Goal: Task Accomplishment & Management: Manage account settings

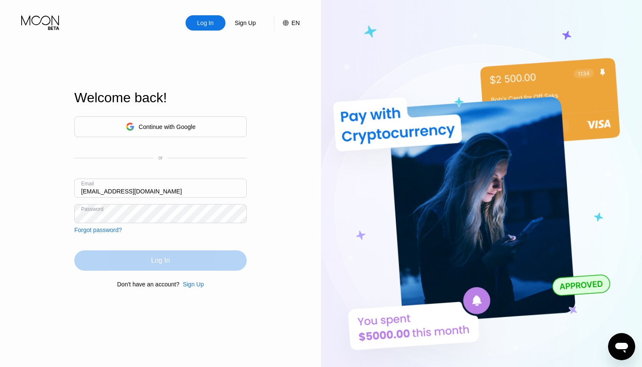
click at [119, 256] on div "Log In" at bounding box center [160, 260] width 172 height 20
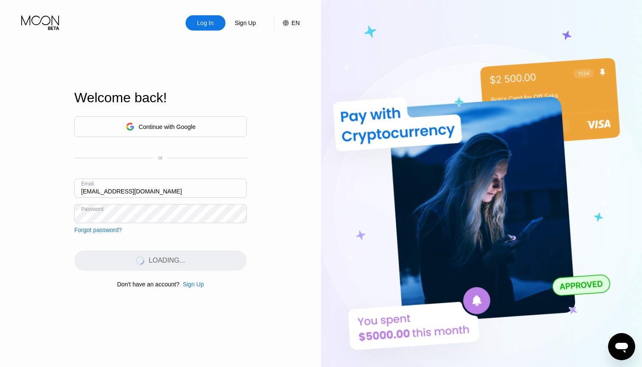
click at [244, 2] on div "Log In Sign Up EN Language Select an item Save" at bounding box center [160, 15] width 321 height 31
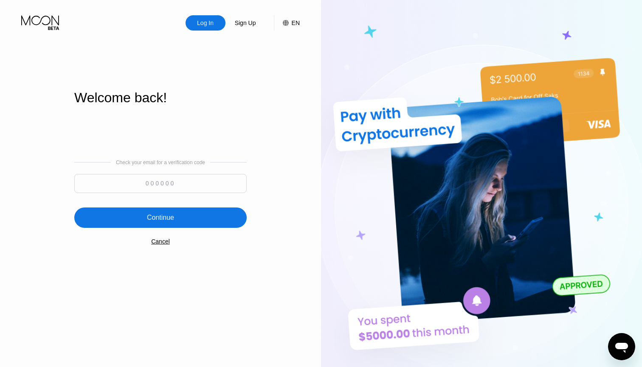
click at [213, 19] on div "Log In" at bounding box center [205, 23] width 18 height 8
click at [149, 187] on input at bounding box center [160, 183] width 172 height 19
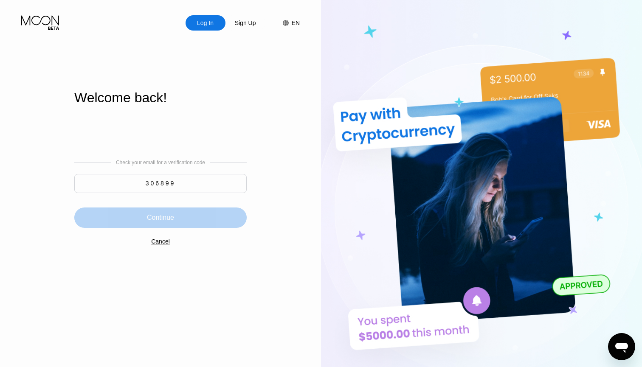
click at [110, 222] on div "Continue" at bounding box center [160, 218] width 172 height 20
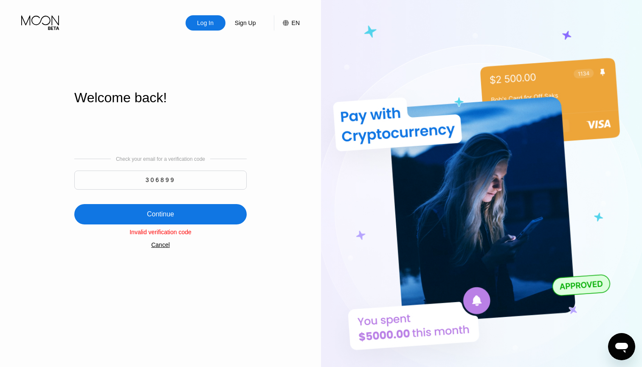
click at [173, 176] on input "306899" at bounding box center [160, 180] width 172 height 19
type input "307234"
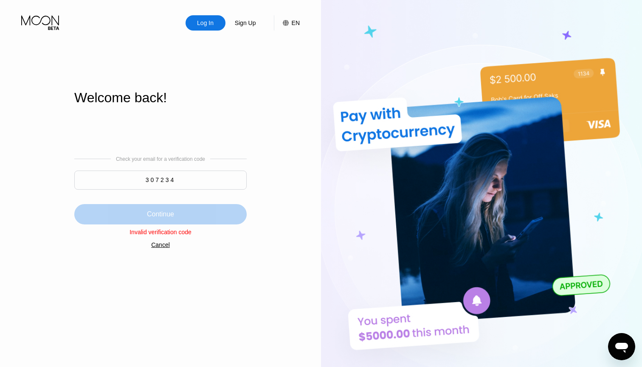
click at [174, 213] on div "Continue" at bounding box center [160, 214] width 27 height 8
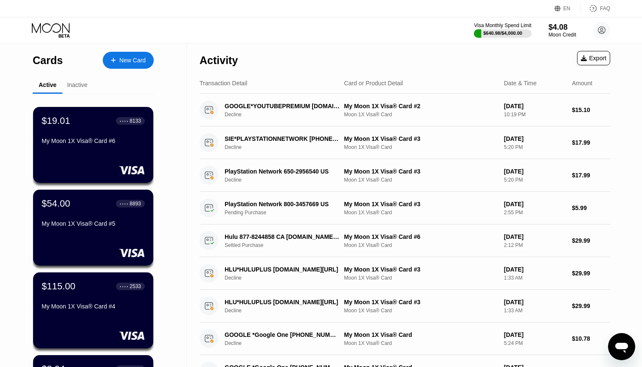
click at [3, 262] on div "Cards New Card Active Inactive $19.01 ● ● ● ● 8133 My Moon 1X Visa® Card #6 $54…" at bounding box center [93, 287] width 187 height 489
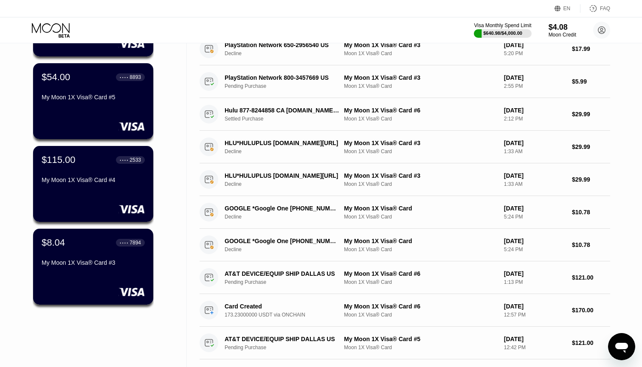
scroll to position [132, 0]
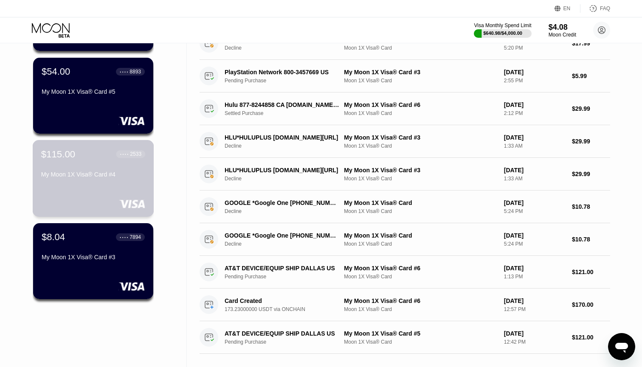
click at [84, 194] on div "$115.00 ● ● ● ● 2533 My Moon 1X Visa® Card #4" at bounding box center [93, 178] width 121 height 77
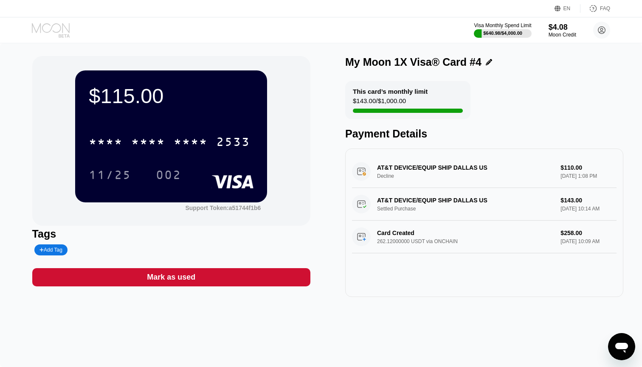
click at [40, 32] on icon at bounding box center [51, 30] width 39 height 15
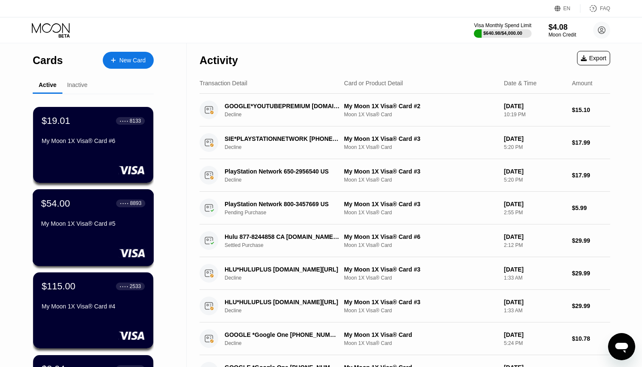
click at [56, 222] on div "My Moon 1X Visa® Card #5" at bounding box center [93, 223] width 104 height 7
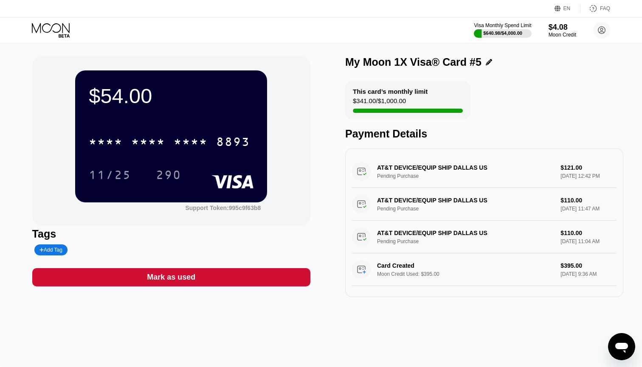
click at [282, 135] on div "$54.00 * * * * * * * * * * * * 8893 11/25 290 Support Token: 995c9f63b8" at bounding box center [171, 141] width 278 height 170
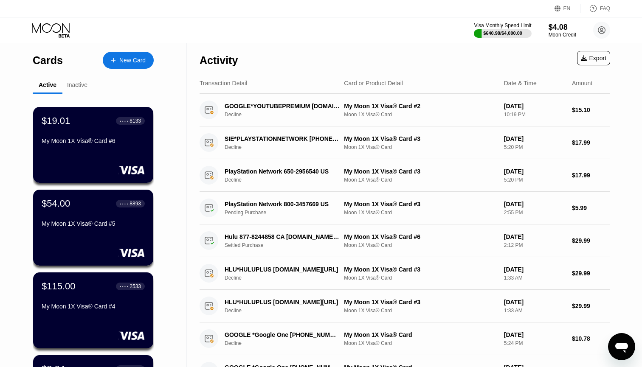
click at [25, 146] on div "Cards New Card Active Inactive $19.01 ● ● ● ● 8133 My Moon 1X Visa® Card #6 $54…" at bounding box center [93, 287] width 187 height 489
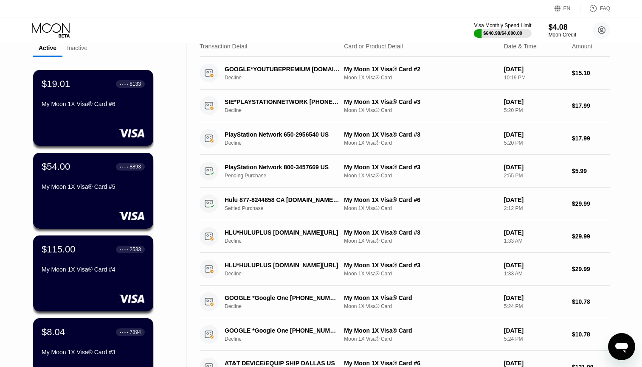
scroll to position [29, 0]
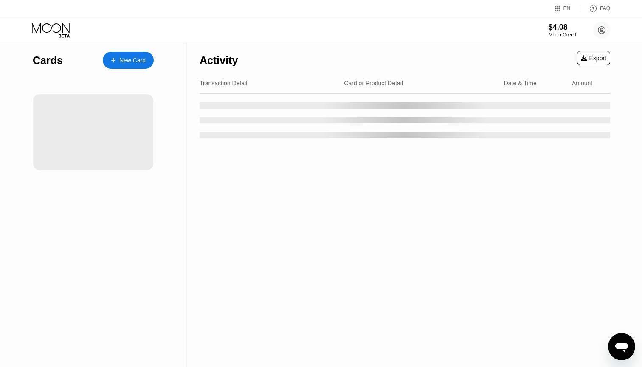
scroll to position [29, 0]
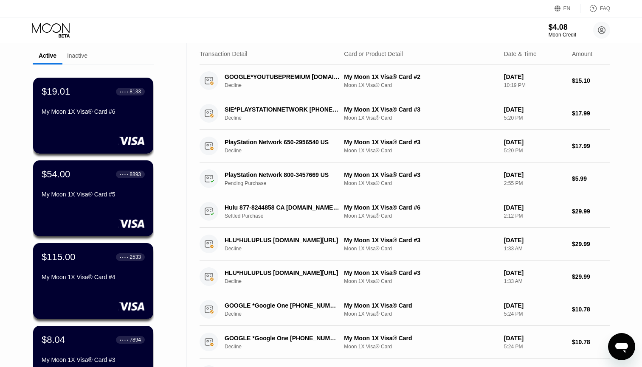
click at [176, 194] on div "Cards New Card Active Inactive $19.01 ● ● ● ● 8133 My Moon 1X Visa® Card #6 $54…" at bounding box center [93, 258] width 187 height 489
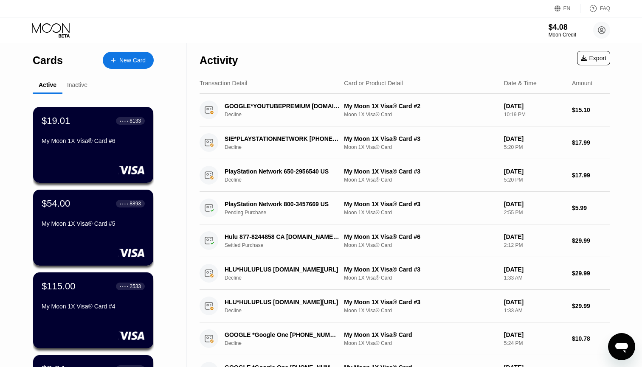
scroll to position [0, 0]
click at [85, 87] on div "Inactive" at bounding box center [77, 85] width 20 height 7
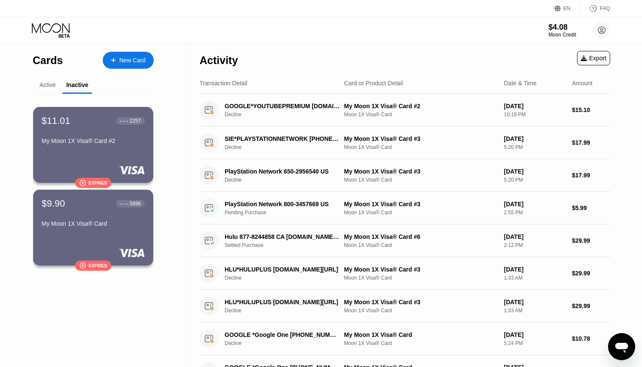
click at [53, 85] on div "Active" at bounding box center [47, 85] width 16 height 7
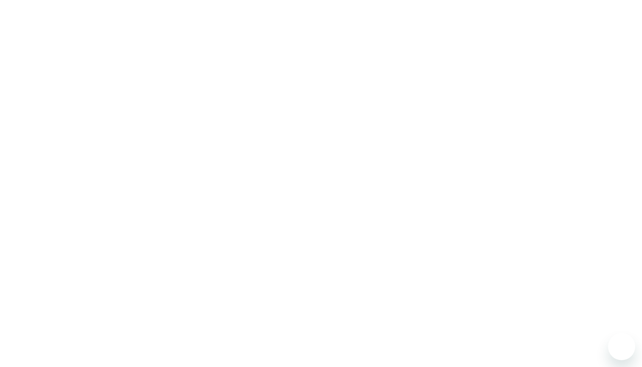
click at [175, 163] on div at bounding box center [321, 183] width 642 height 367
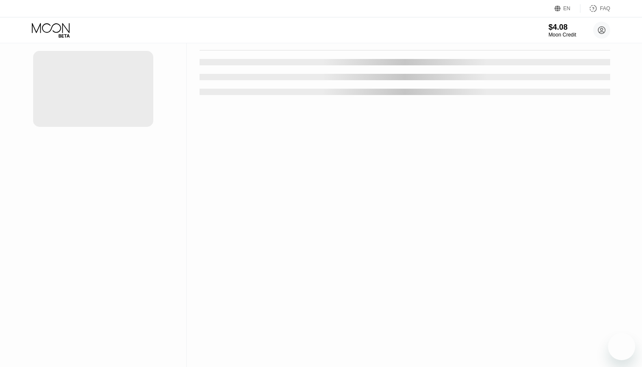
click at [179, 244] on div "EN Language Select an item Save FAQ $4.08 Moon Credit khezmarn@yahoo.com Home S…" at bounding box center [321, 183] width 642 height 367
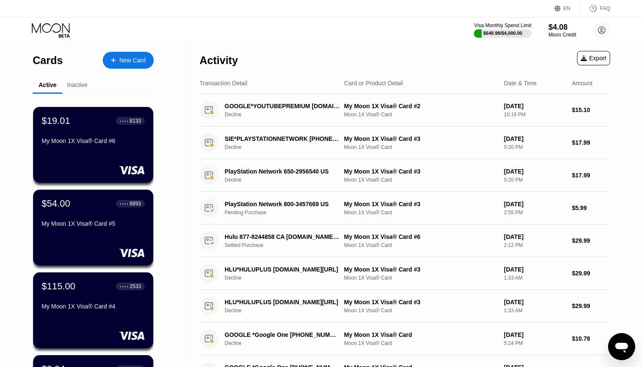
click at [23, 269] on div "Cards New Card Active Inactive $19.01 ● ● ● ● 8133 My Moon 1X Visa® Card #6 $54…" at bounding box center [93, 287] width 187 height 489
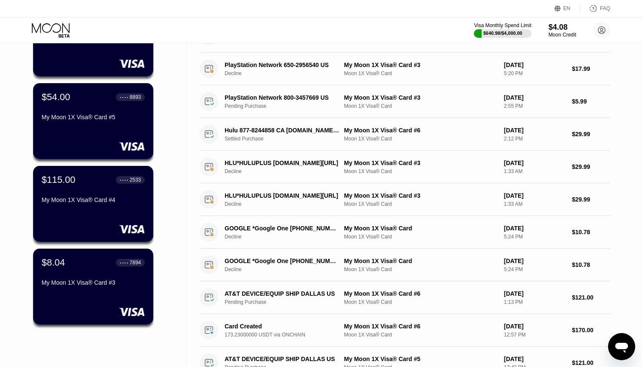
scroll to position [97, 0]
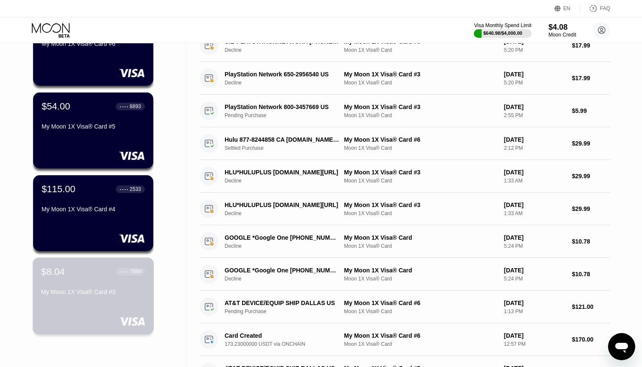
click at [85, 293] on div "My Moon 1X Visa® Card #3" at bounding box center [93, 292] width 104 height 7
